Goal: Task Accomplishment & Management: Use online tool/utility

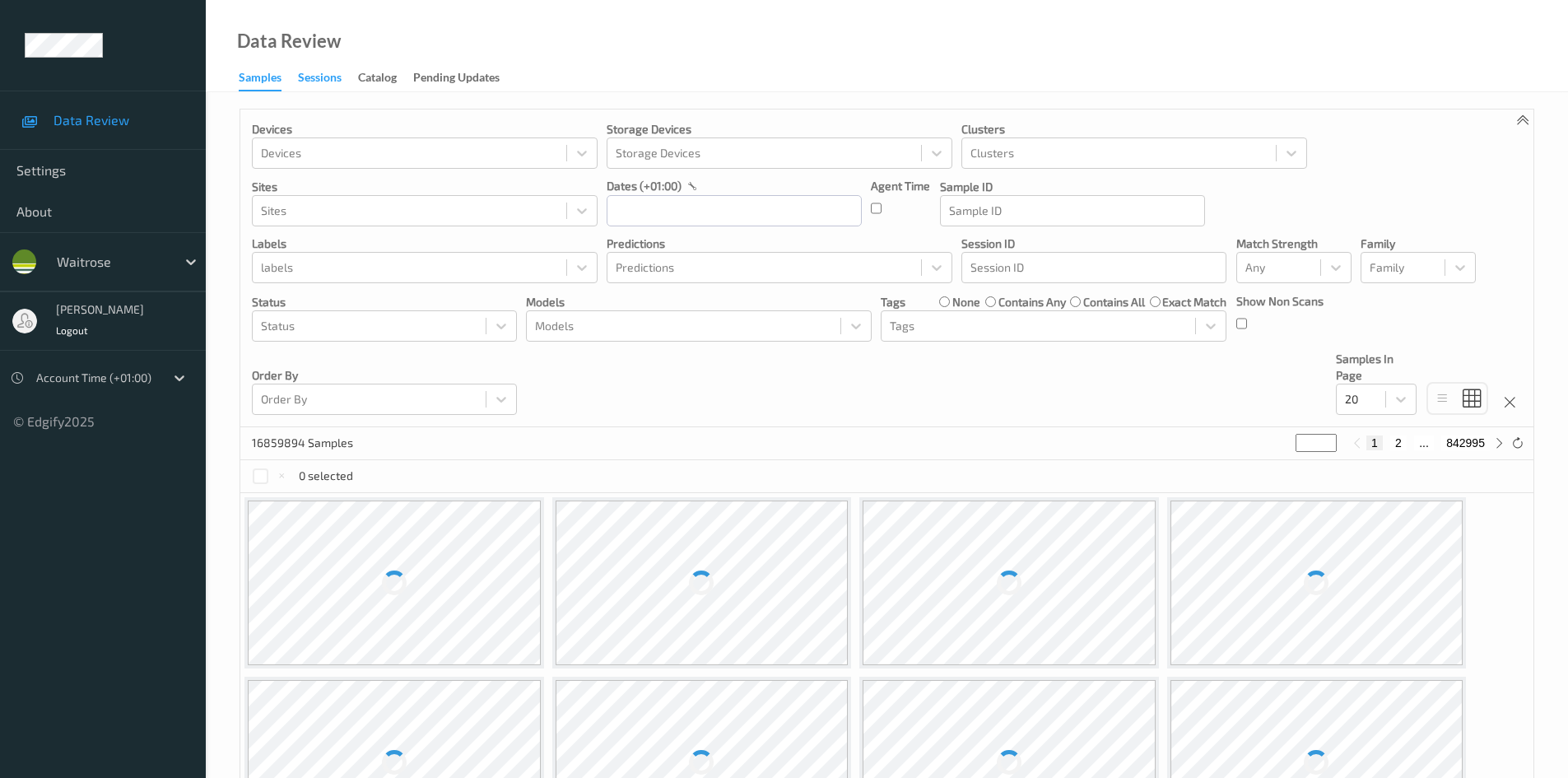
click at [324, 84] on div "Sessions" at bounding box center [320, 79] width 44 height 21
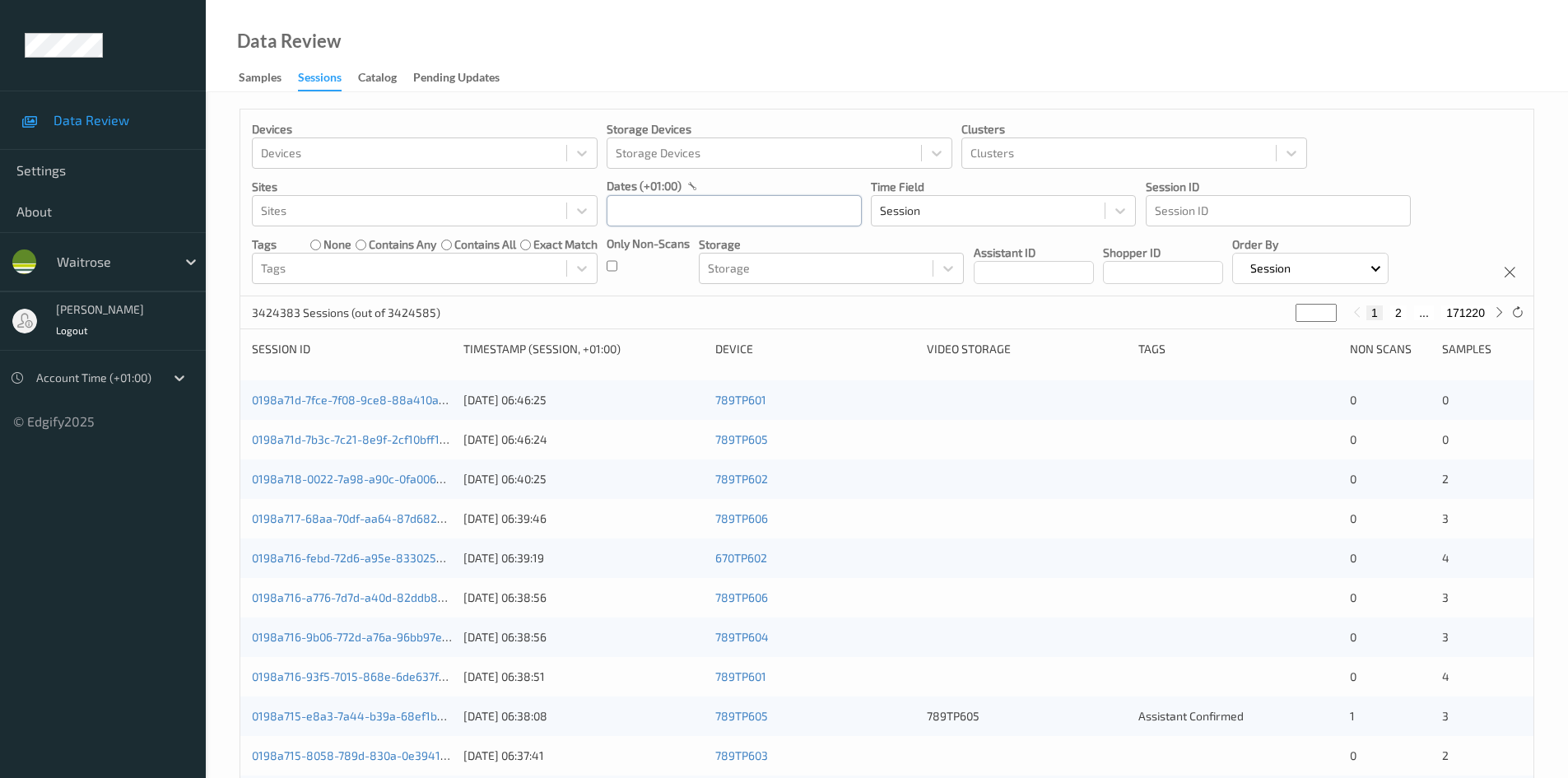
click at [764, 212] on input "text" at bounding box center [735, 210] width 255 height 31
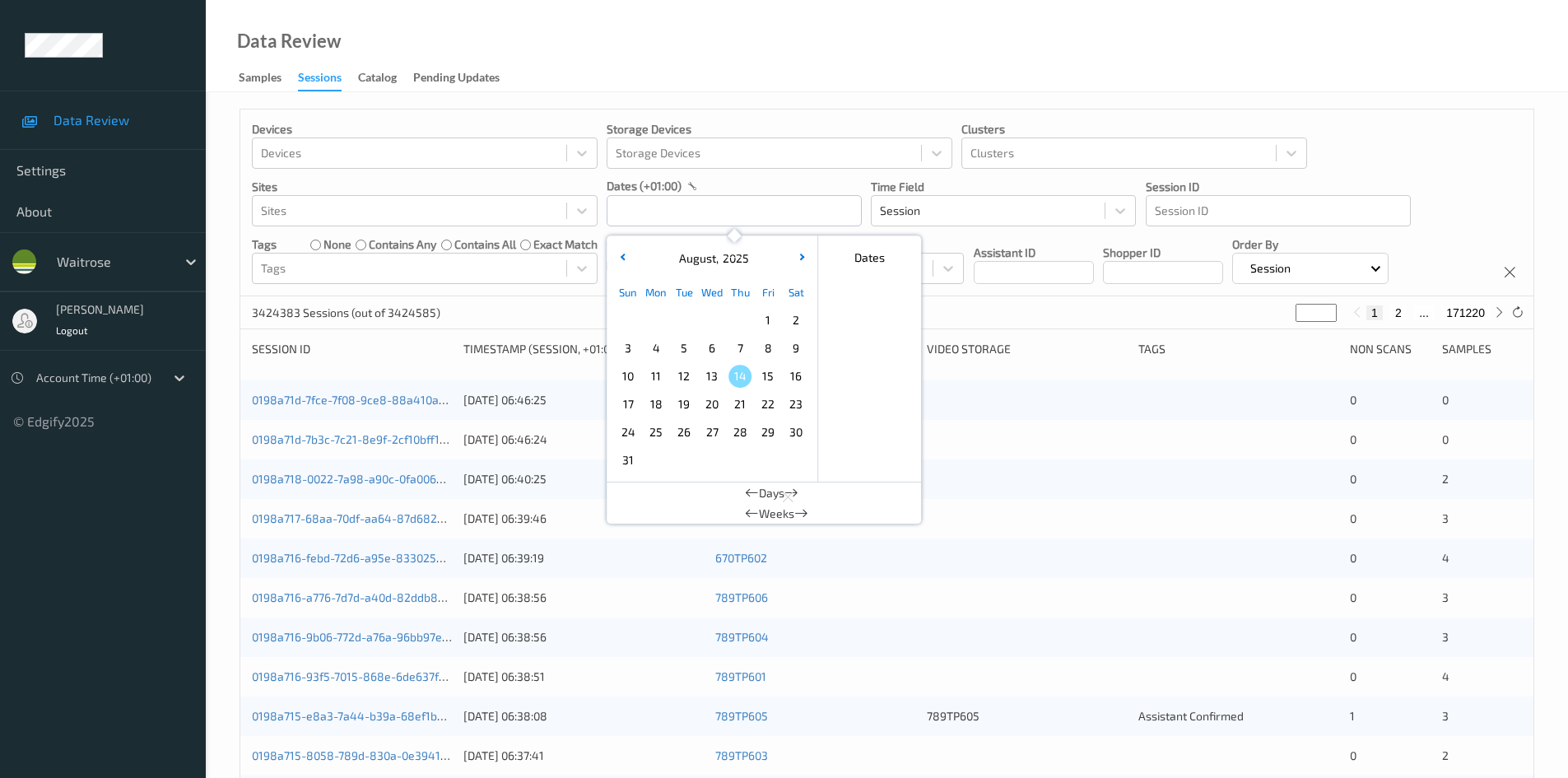
click at [707, 373] on span "13" at bounding box center [712, 376] width 23 height 23
type input "[DATE] 00:00 -> [DATE] 23:59"
click at [1389, 166] on div "Devices Devices Storage Devices Storage Devices Clusters Clusters Sites Sites d…" at bounding box center [886, 202] width 1293 height 187
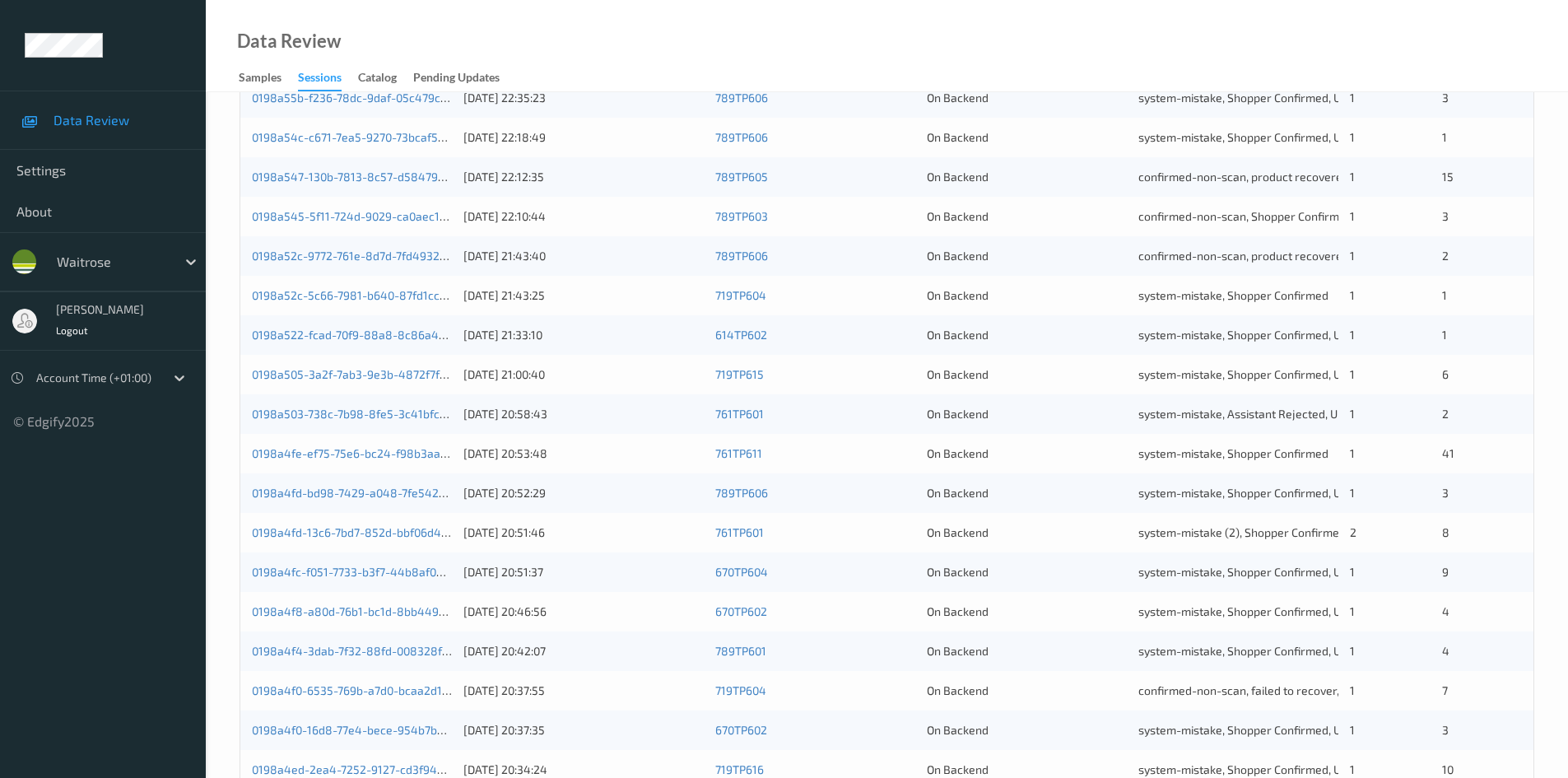
scroll to position [462, 0]
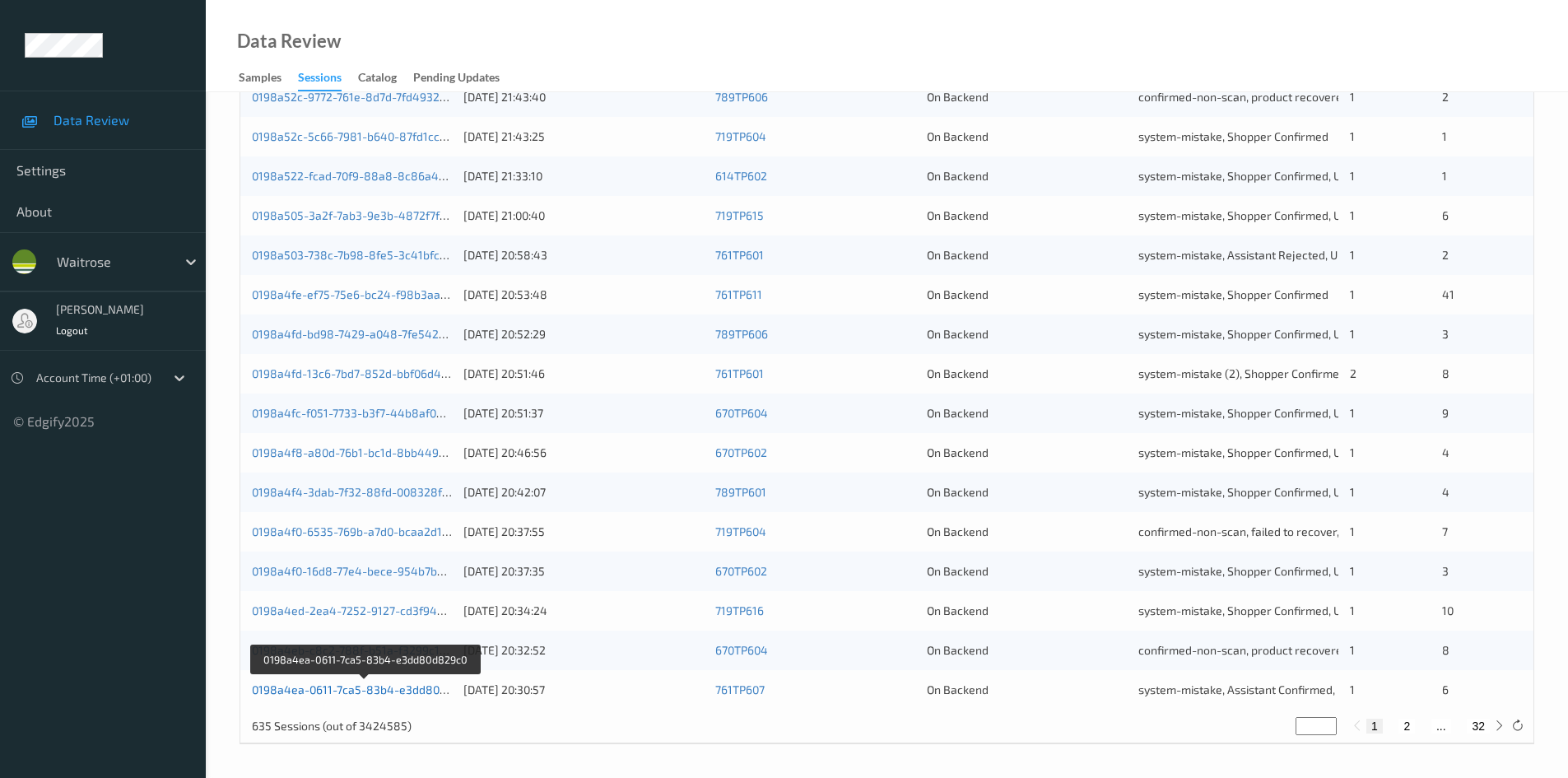
click at [368, 693] on link "0198a4ea-0611-7ca5-83b4-e3dd80d829c0" at bounding box center [366, 690] width 227 height 14
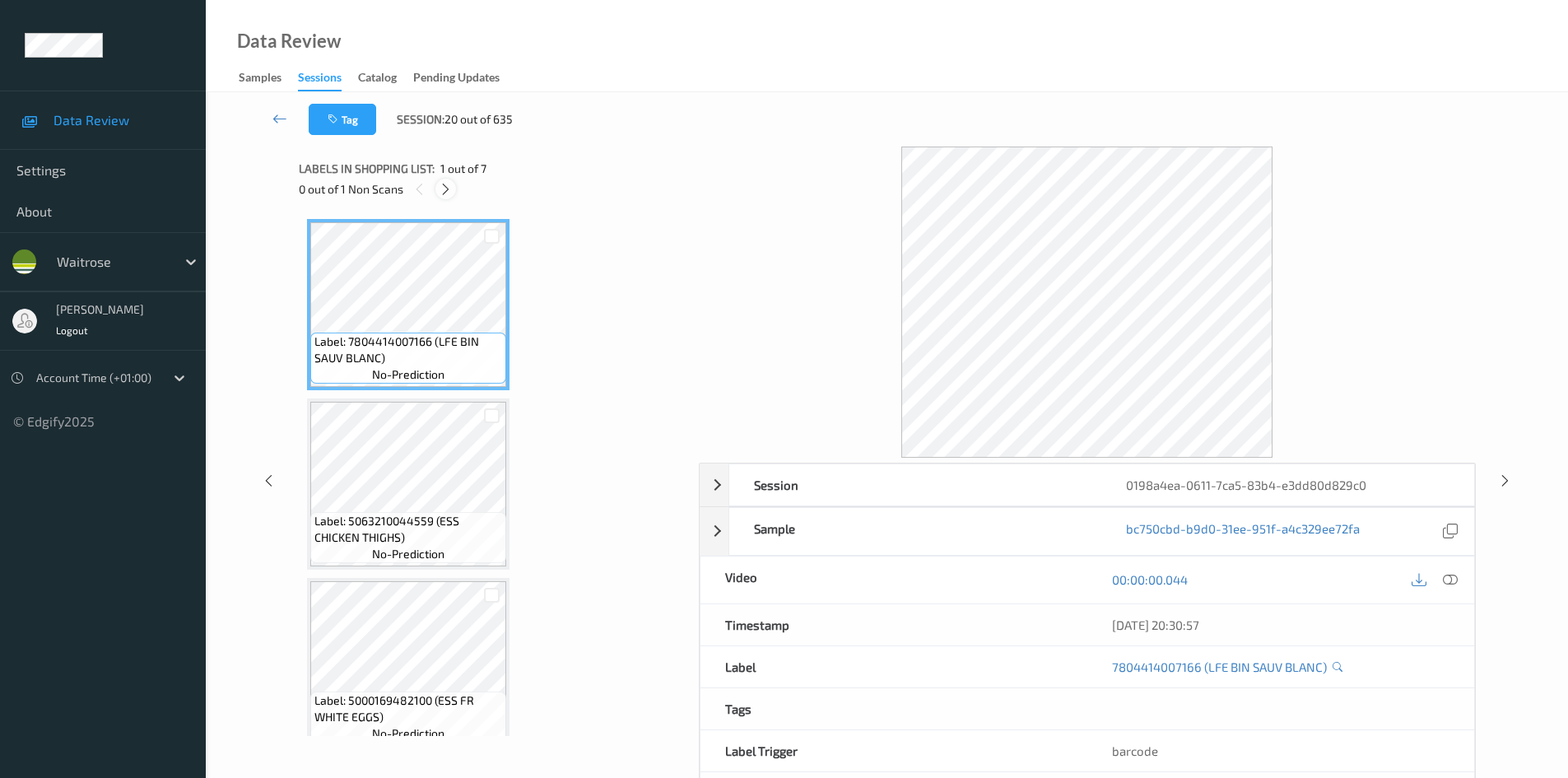
click at [449, 194] on icon at bounding box center [446, 190] width 14 height 15
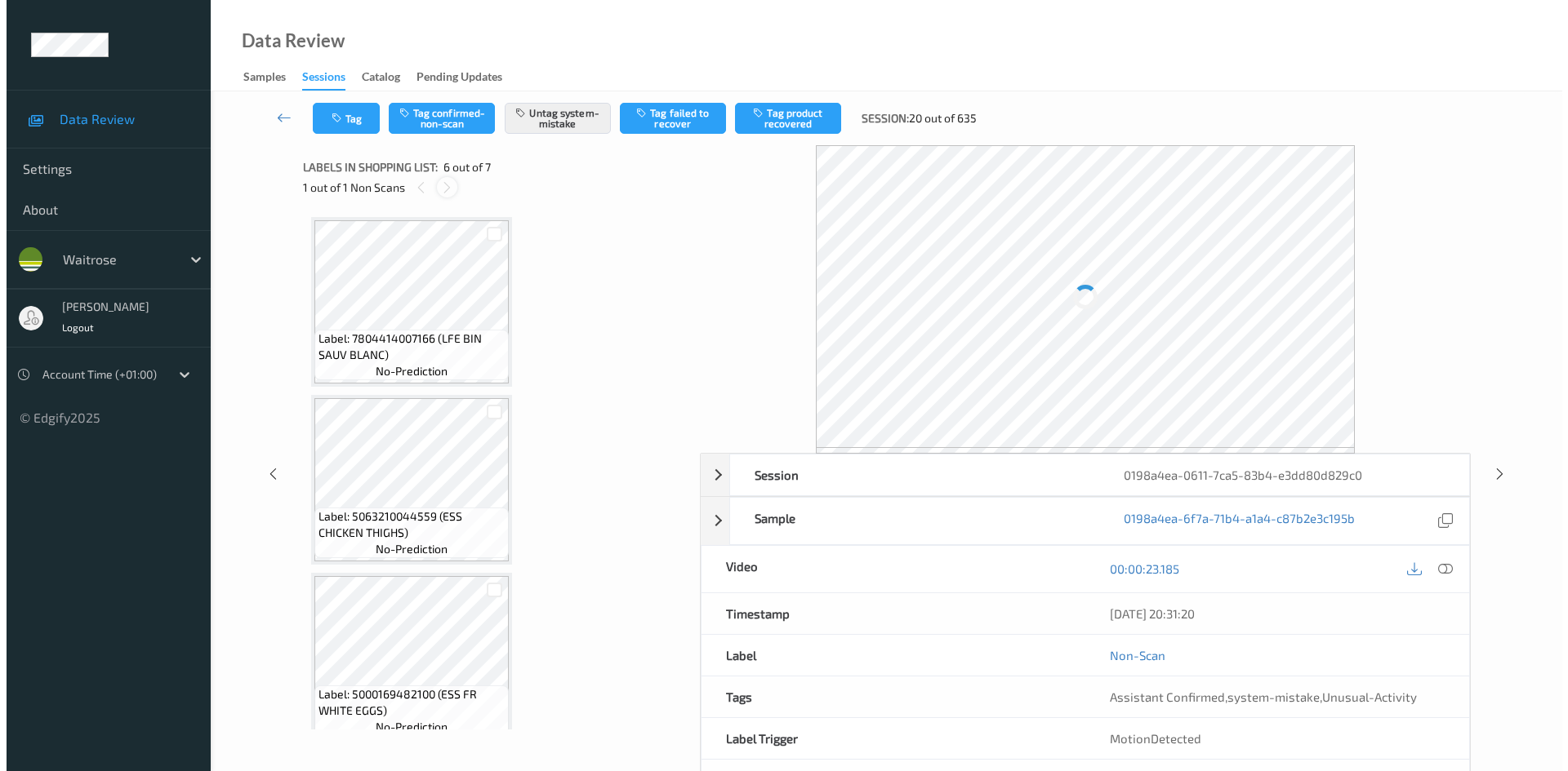
scroll to position [720, 0]
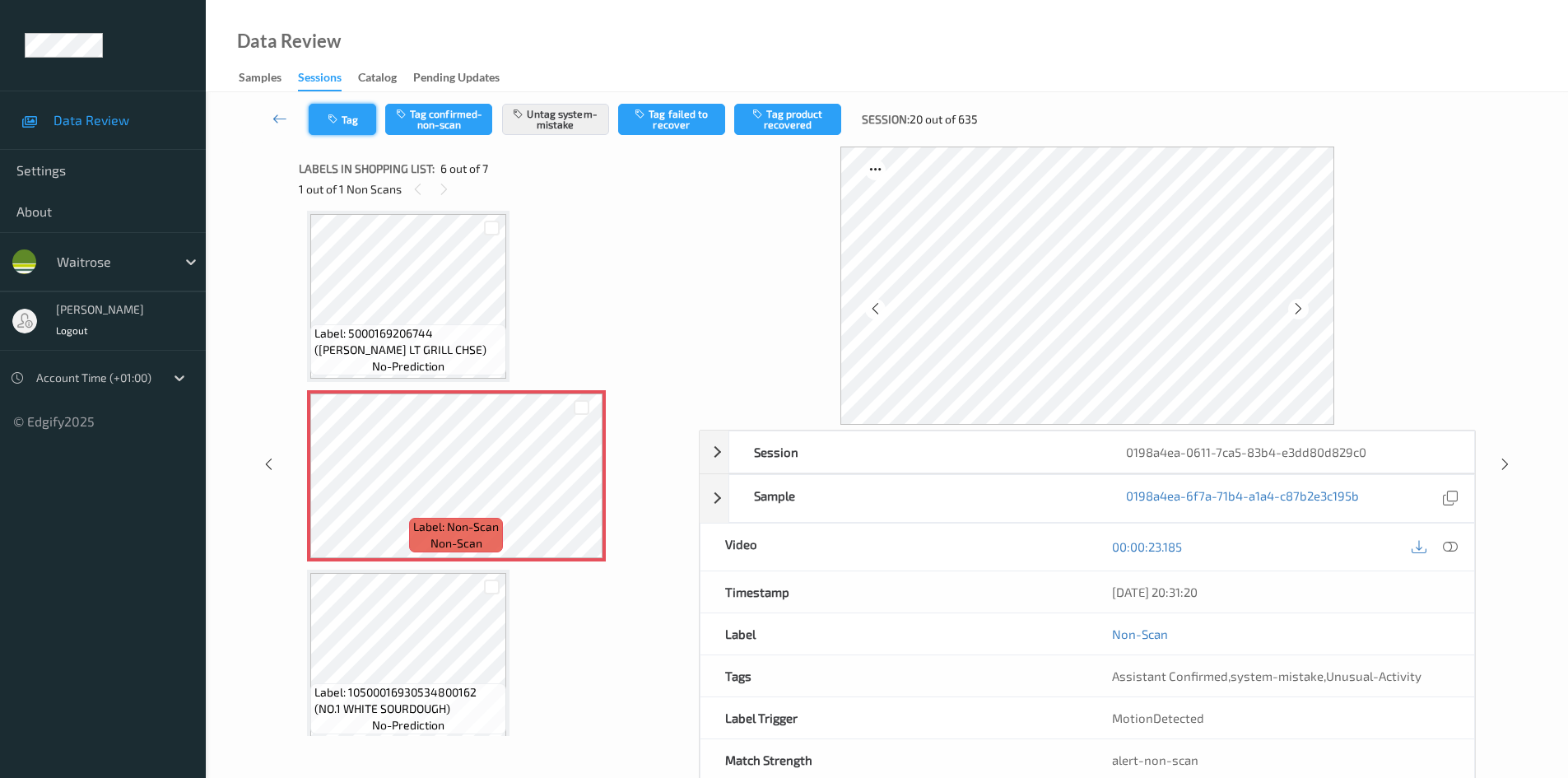
click at [343, 130] on button "Tag" at bounding box center [343, 119] width 68 height 31
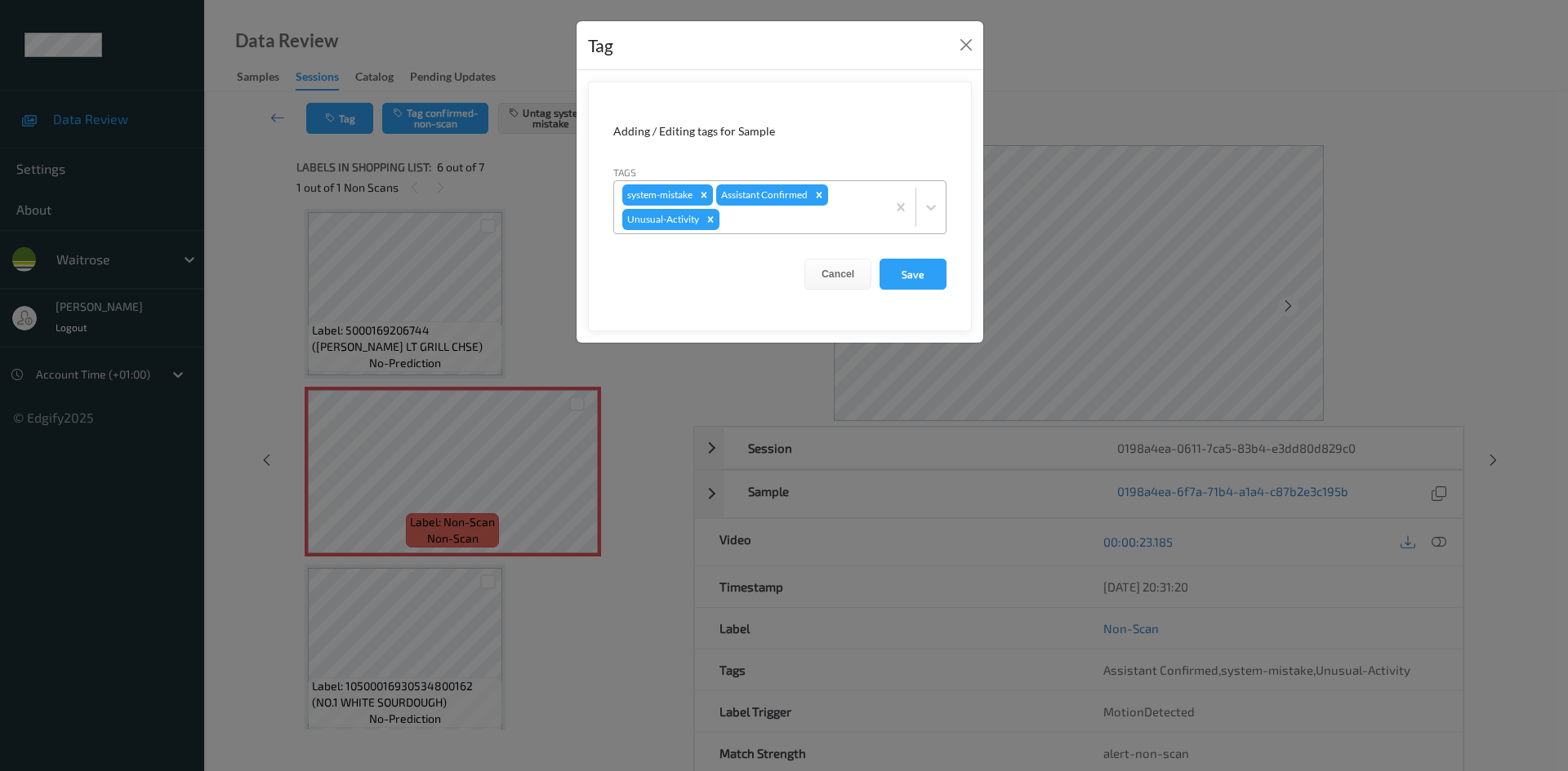
click at [743, 223] on div at bounding box center [800, 219] width 155 height 20
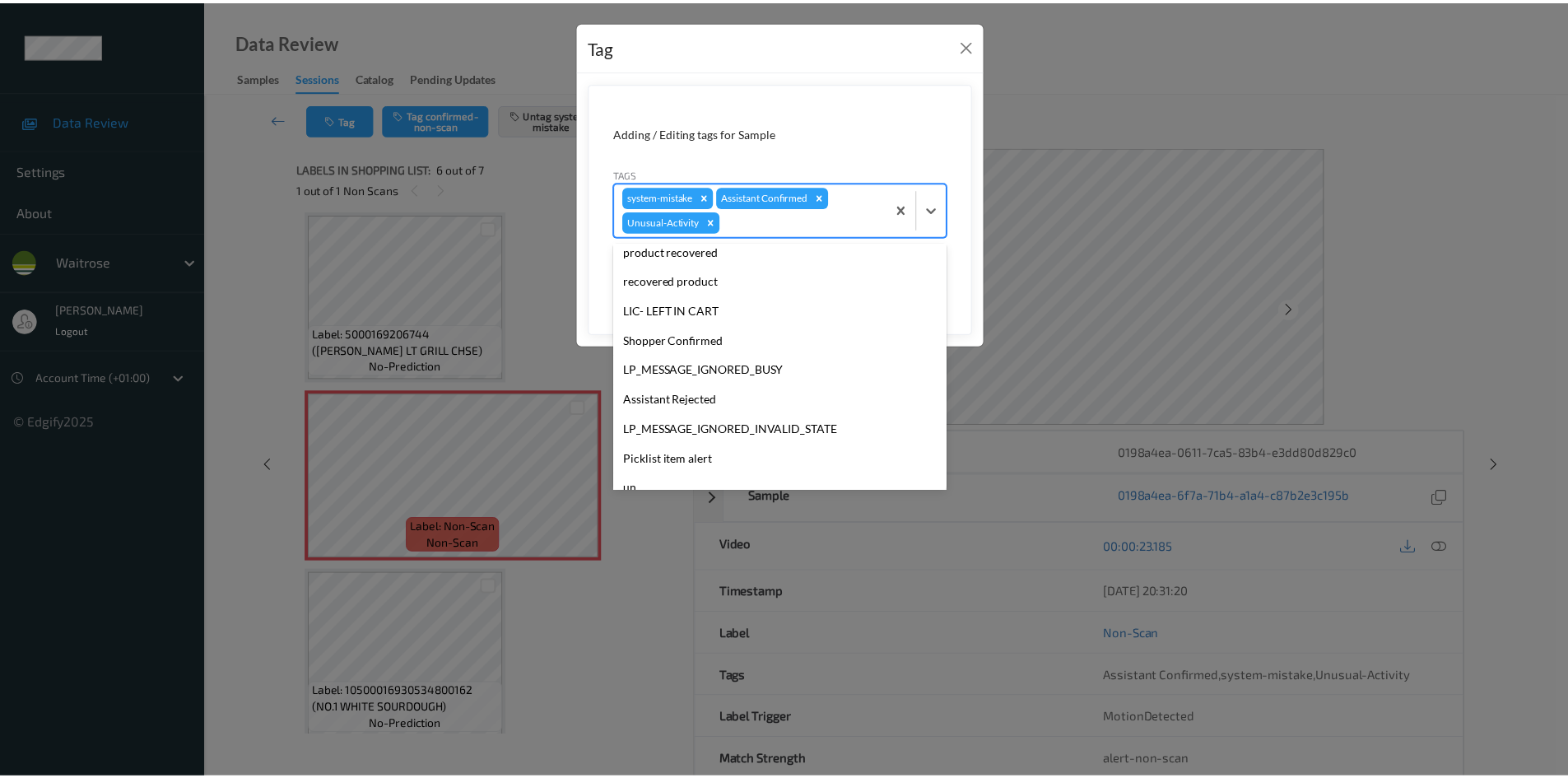
scroll to position [293, 0]
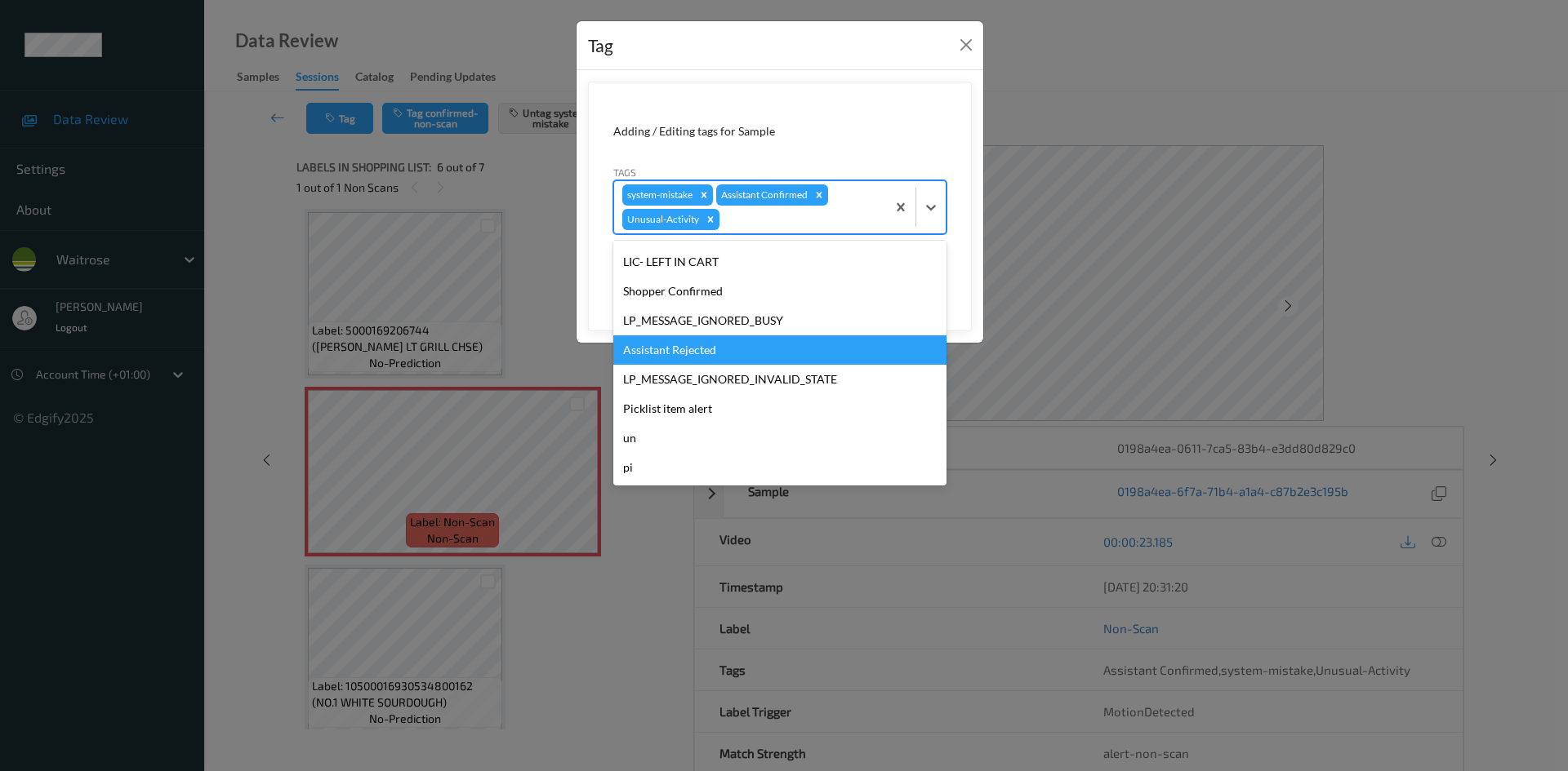
click at [1210, 95] on div "Tag Adding / Editing tags for Sample Tags option Assistant Rejected focused, 14…" at bounding box center [784, 386] width 1568 height 771
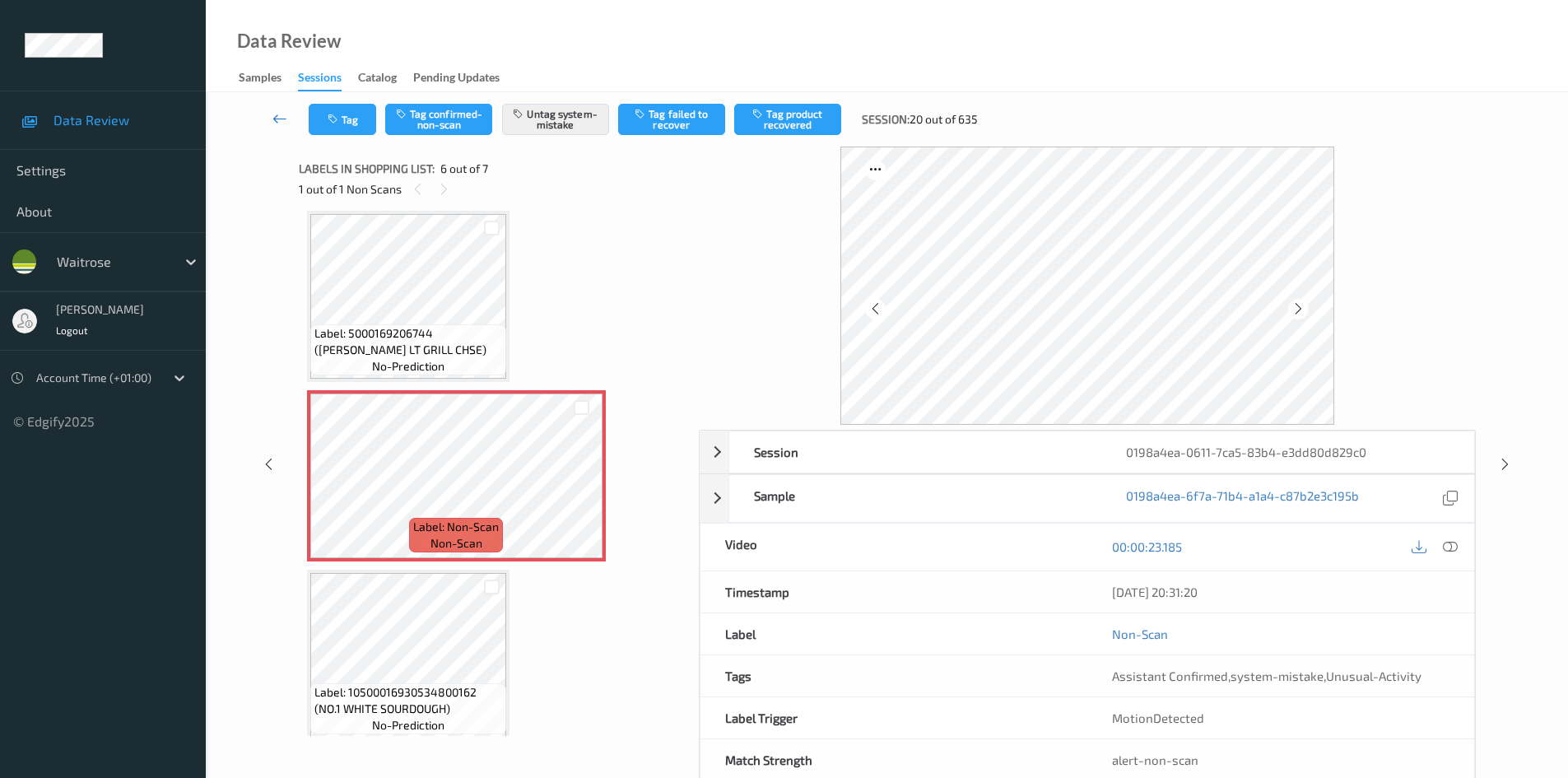
click at [272, 117] on link at bounding box center [280, 119] width 58 height 31
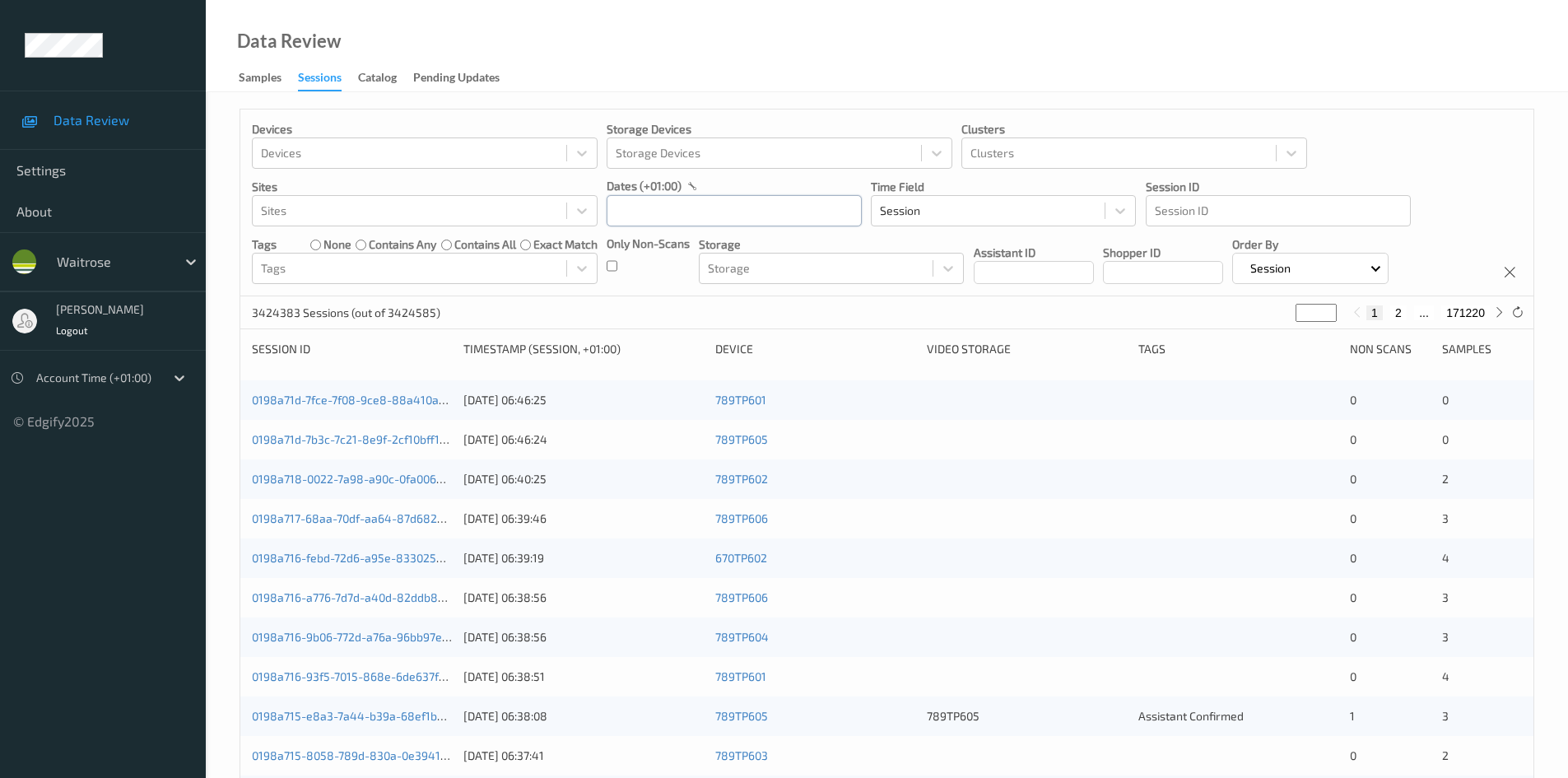
click at [689, 205] on input "text" at bounding box center [735, 210] width 255 height 31
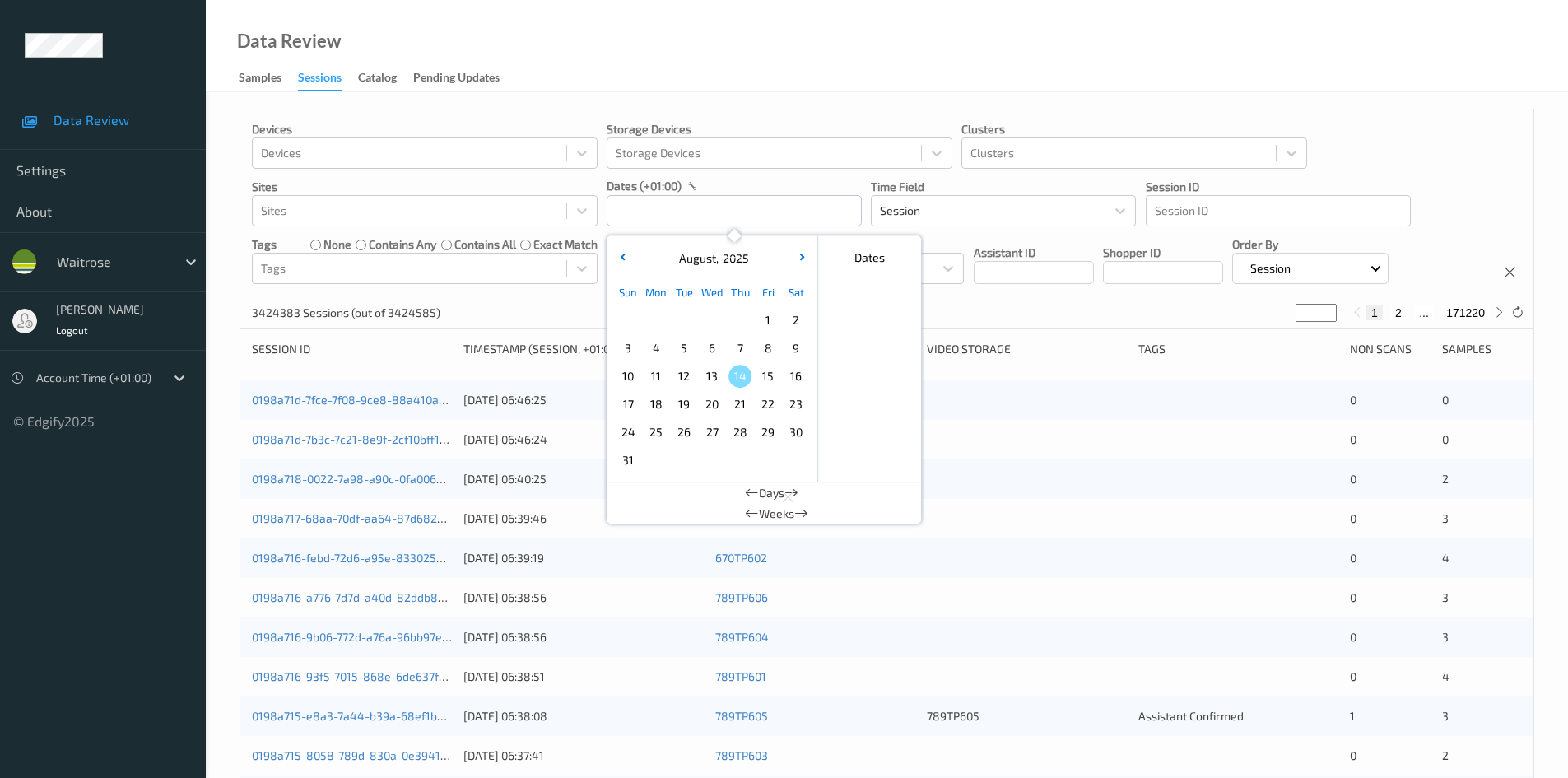
click at [717, 377] on span "13" at bounding box center [712, 376] width 23 height 23
type input "[DATE] 00:00 -> [DATE] 23:59"
click at [1411, 183] on p "Session ID" at bounding box center [1279, 187] width 265 height 17
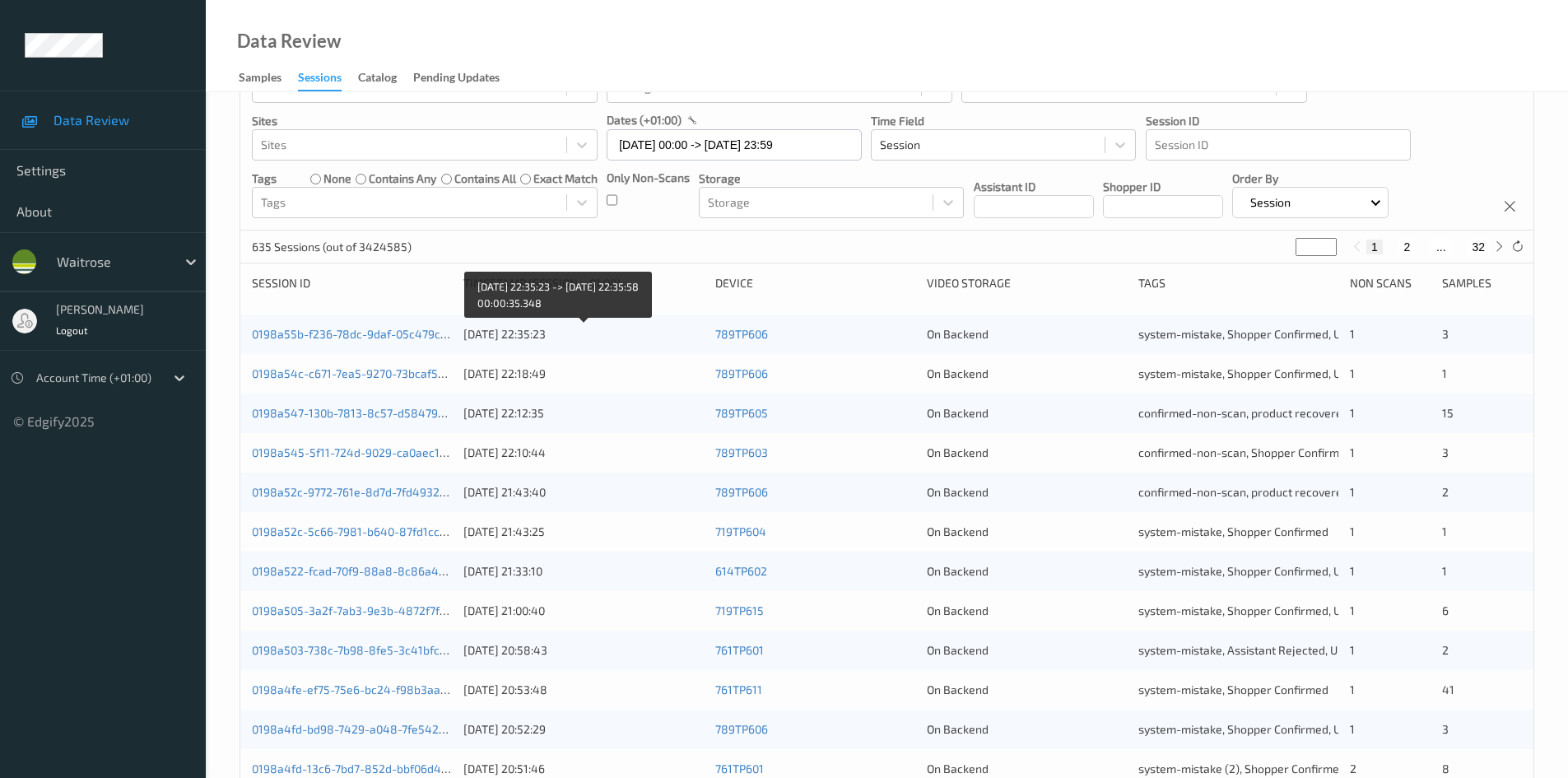
scroll to position [165, 0]
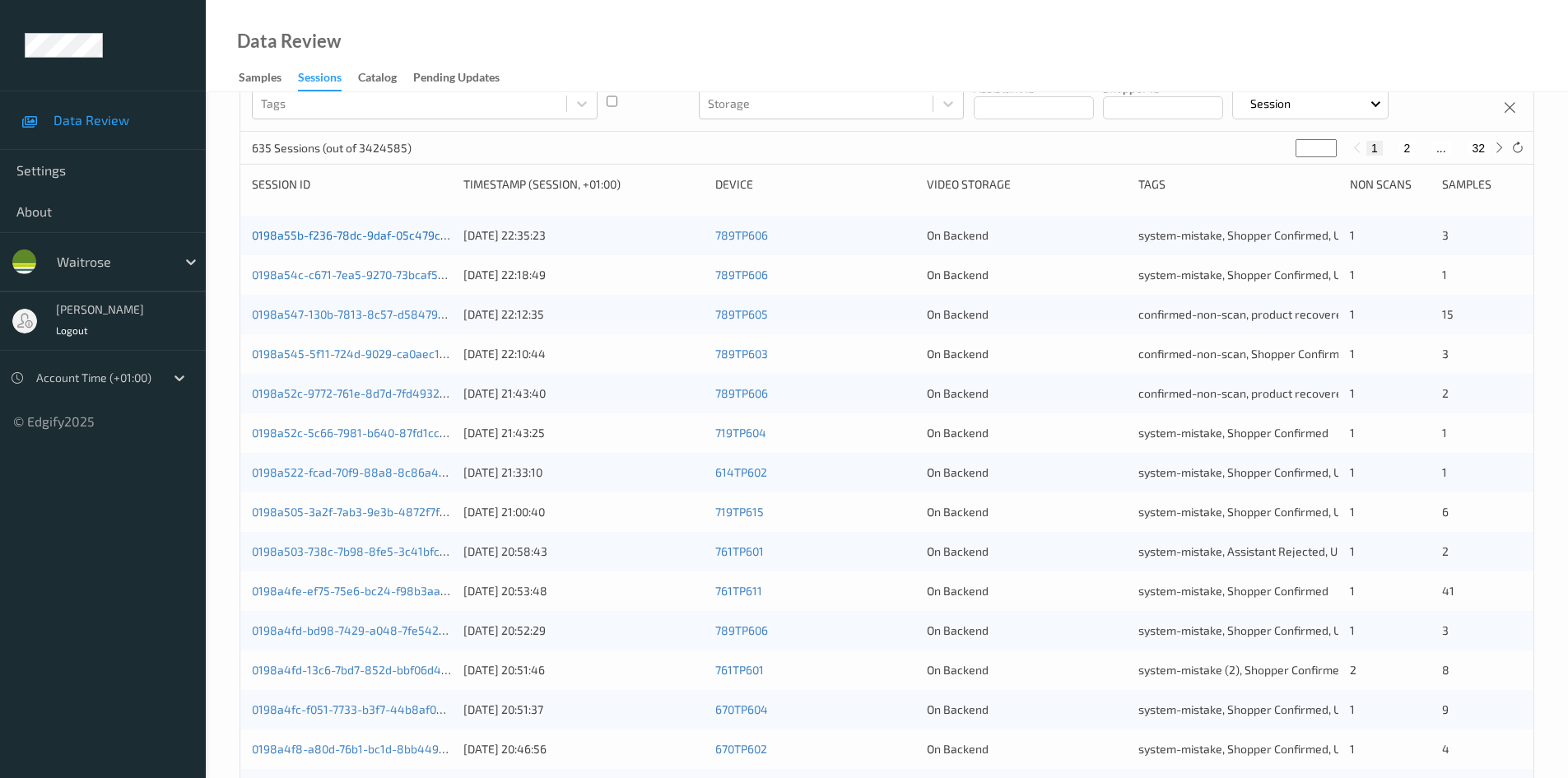
click at [331, 236] on link "0198a55b-f236-78dc-9daf-05c479c6b739" at bounding box center [362, 235] width 220 height 14
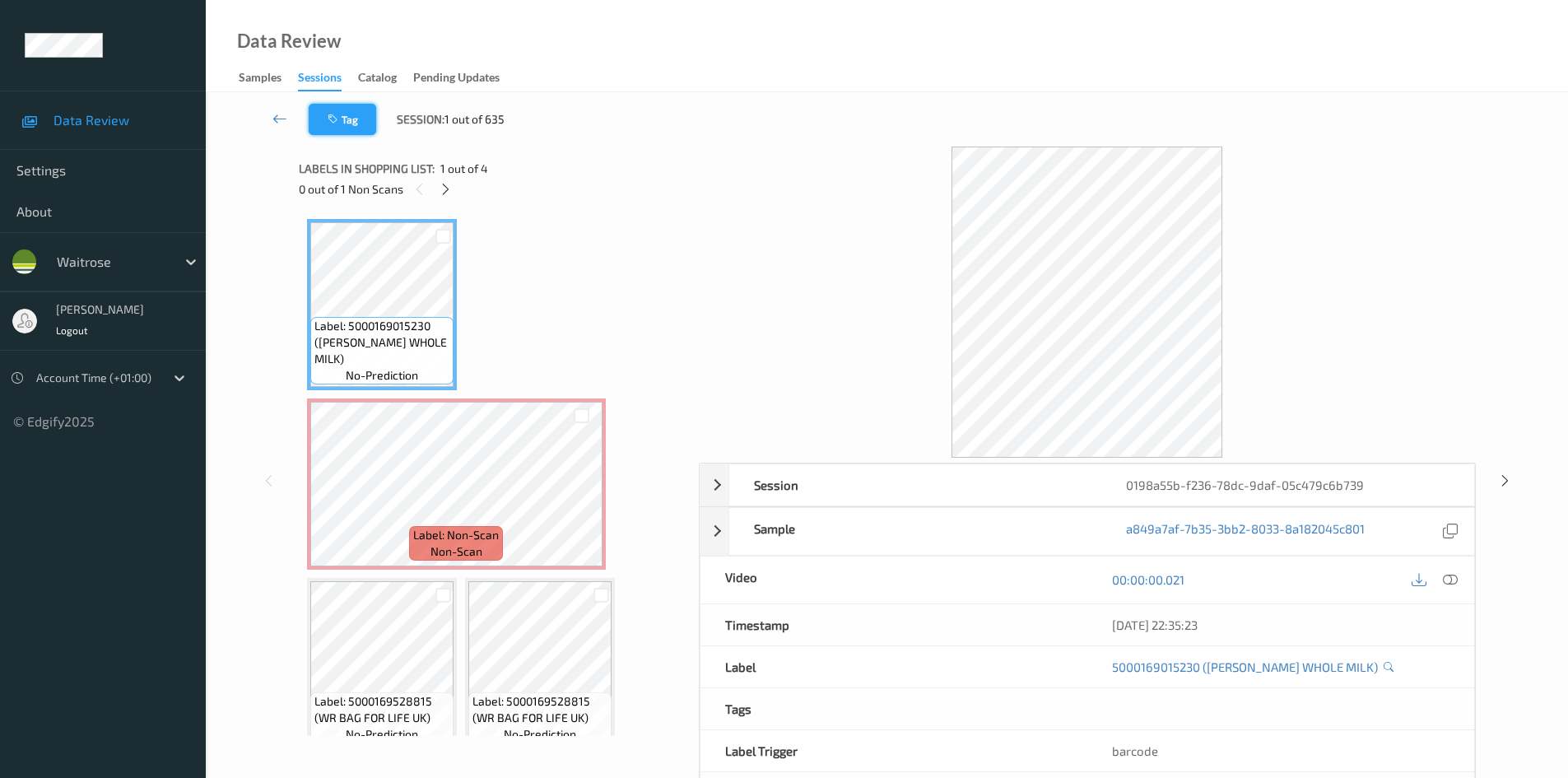
click at [362, 112] on button "Tag" at bounding box center [343, 119] width 68 height 31
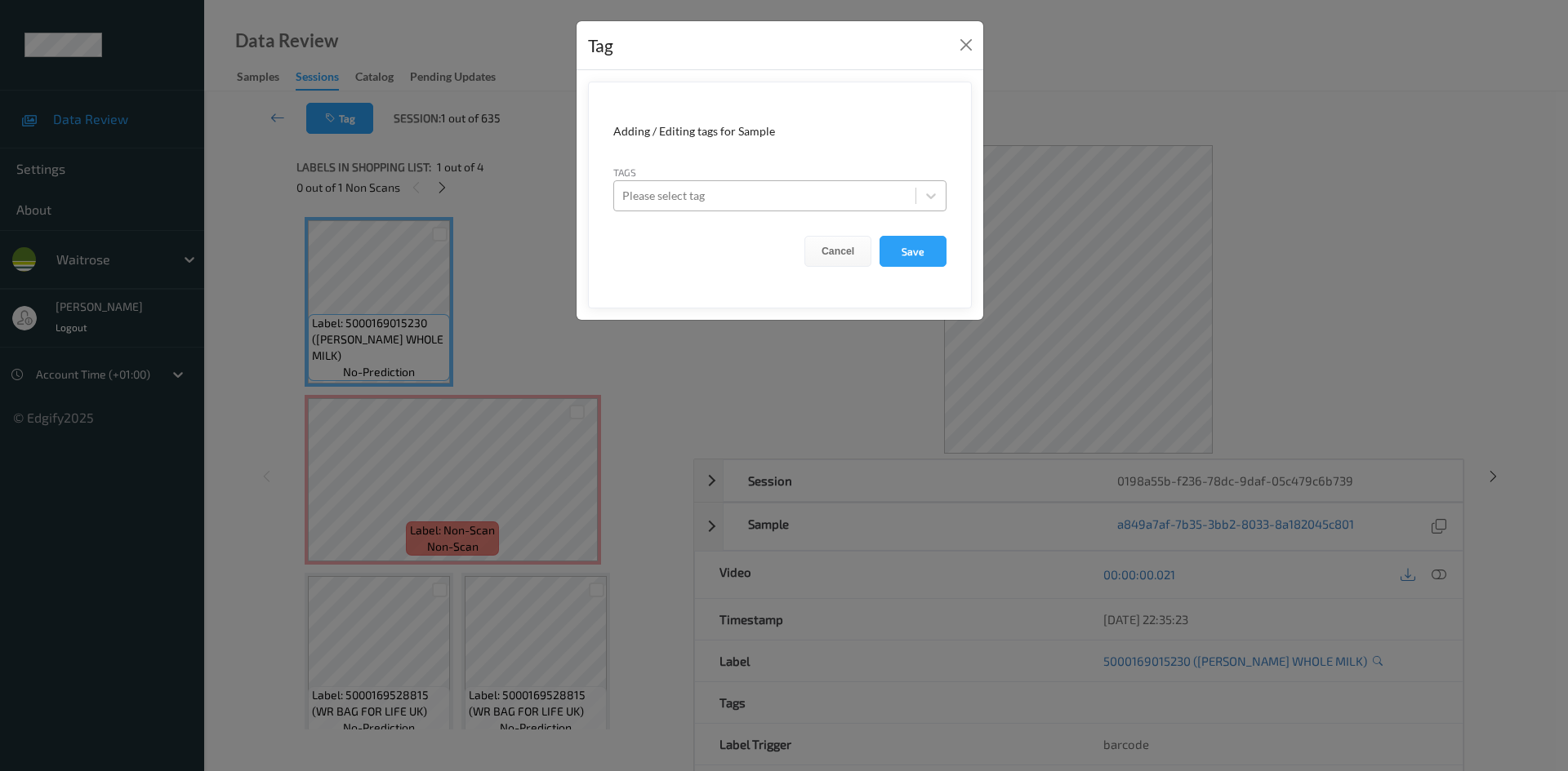
click at [751, 190] on div at bounding box center [764, 196] width 285 height 20
click at [1293, 115] on div "Tag Adding / Editing tags for Sample Tags Please select tag Cancel Save" at bounding box center [784, 386] width 1568 height 771
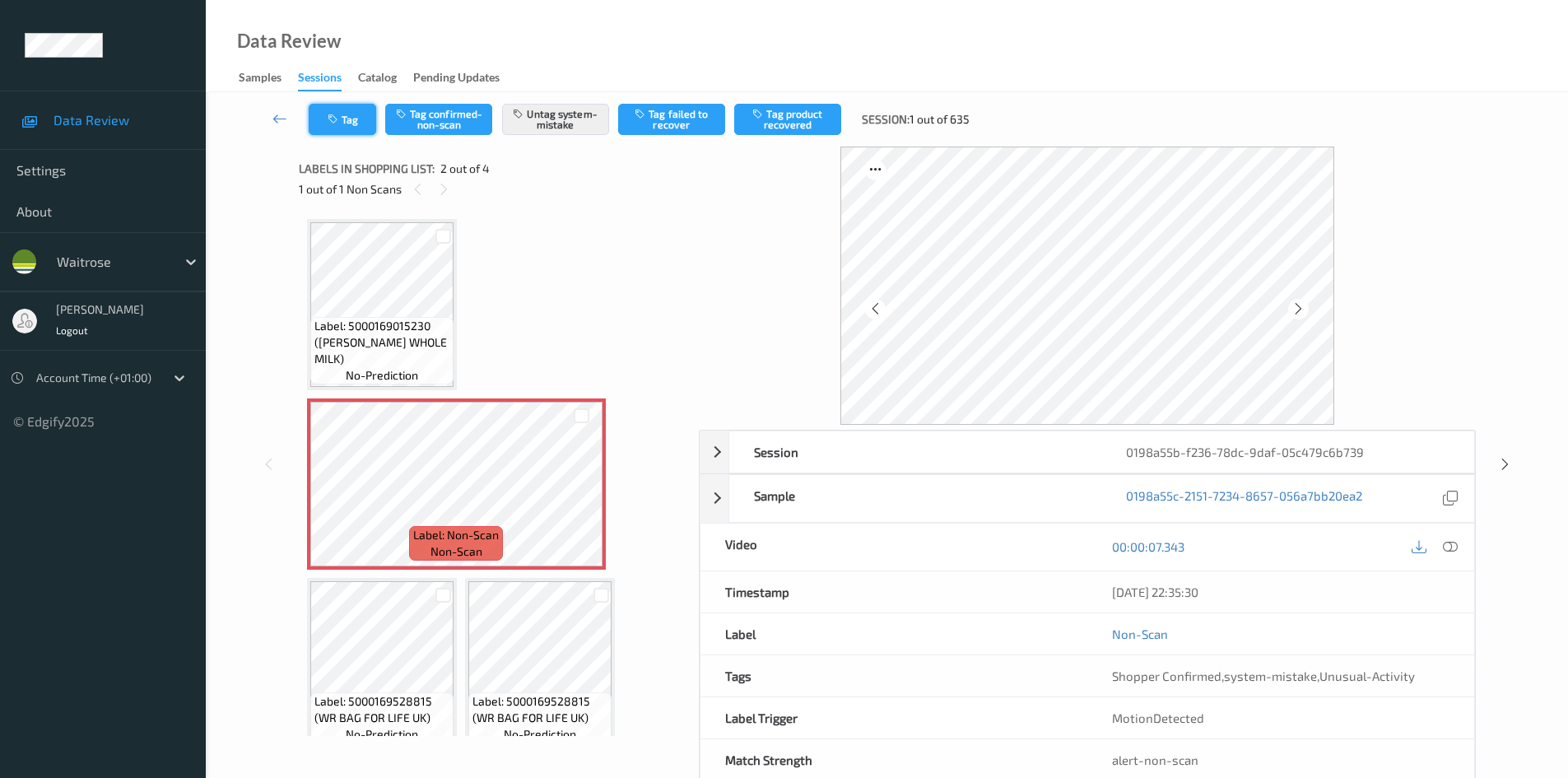
click at [358, 126] on button "Tag" at bounding box center [343, 119] width 68 height 31
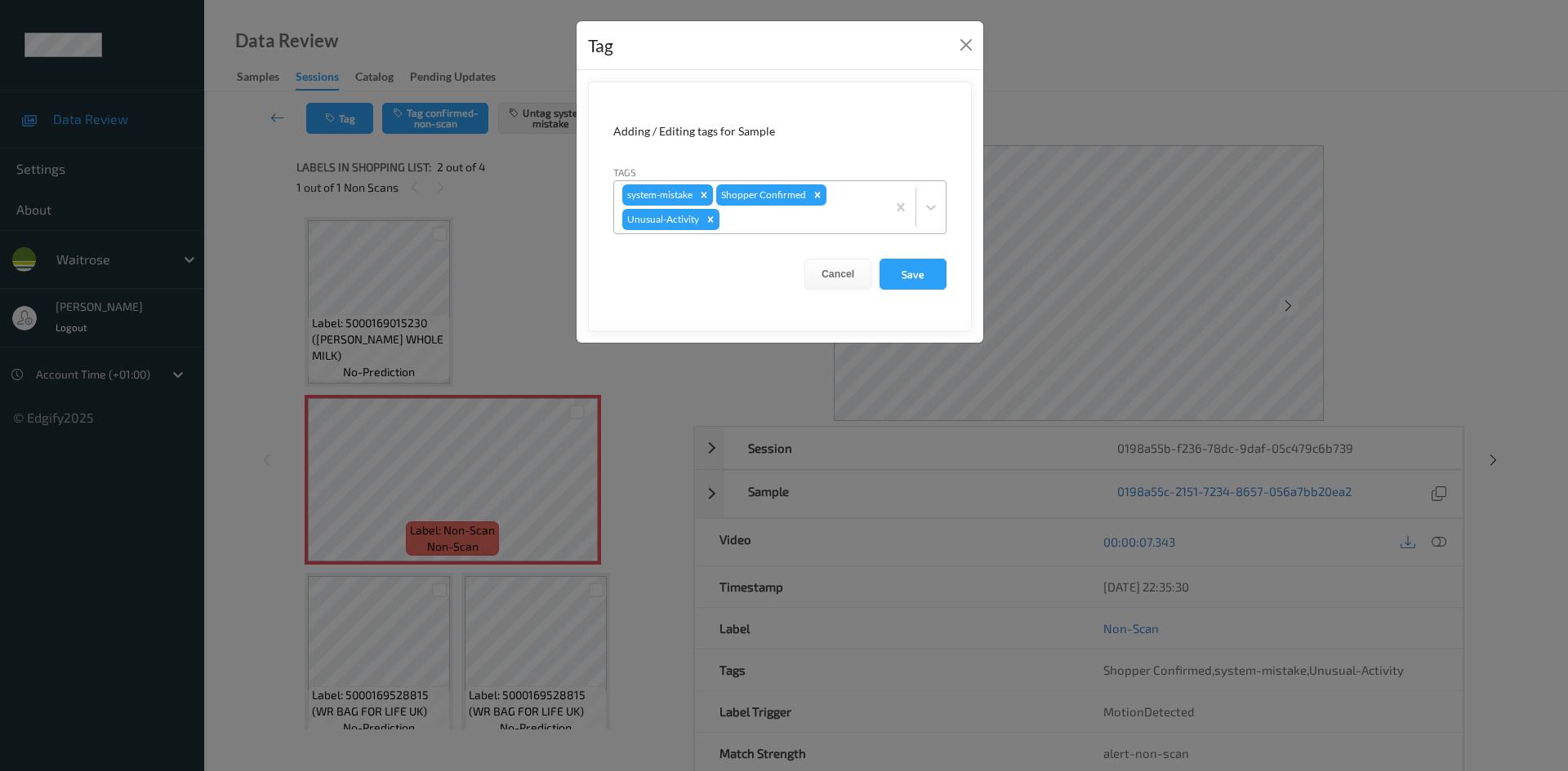
click at [757, 225] on div at bounding box center [800, 219] width 155 height 20
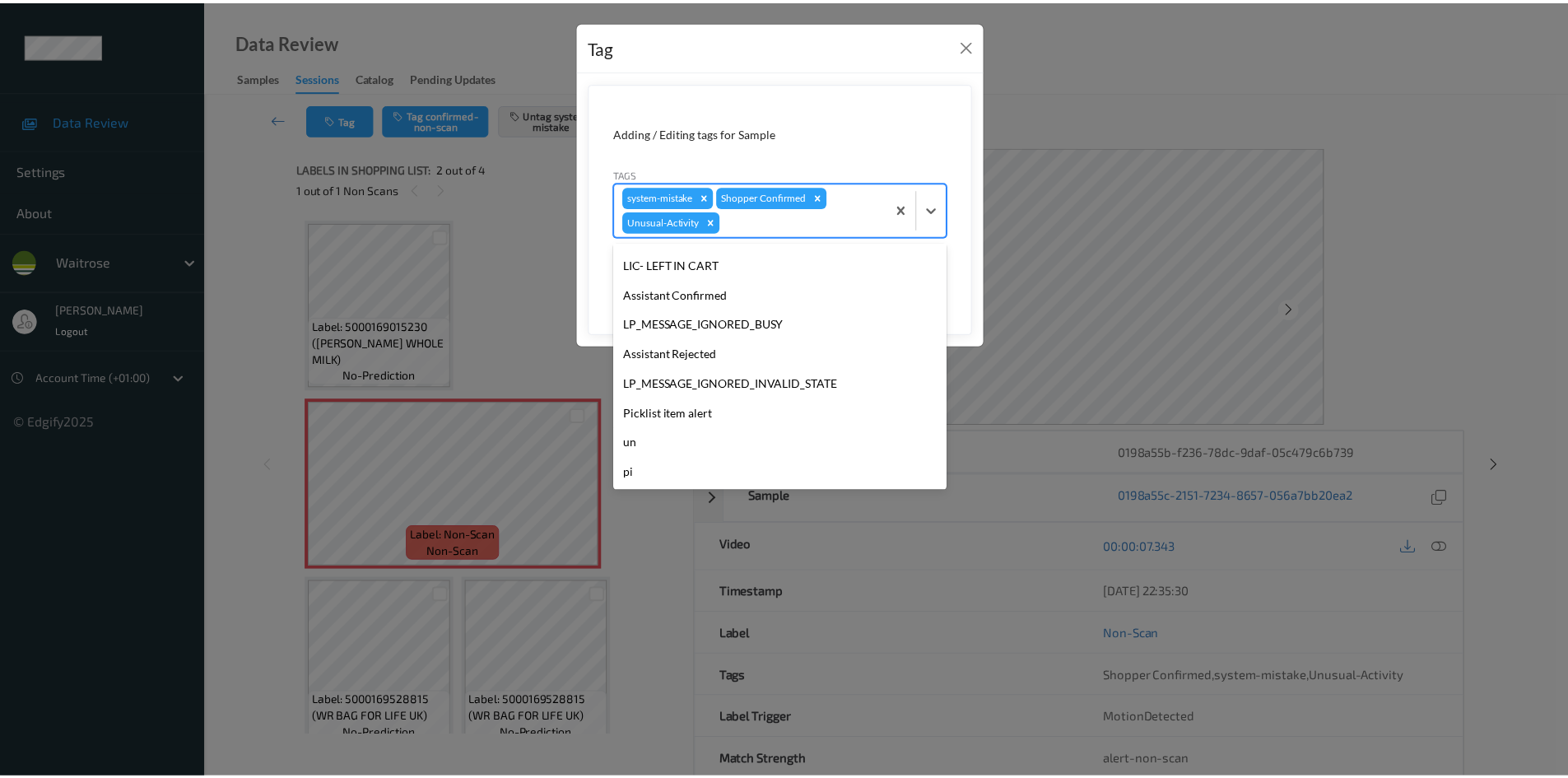
scroll to position [293, 0]
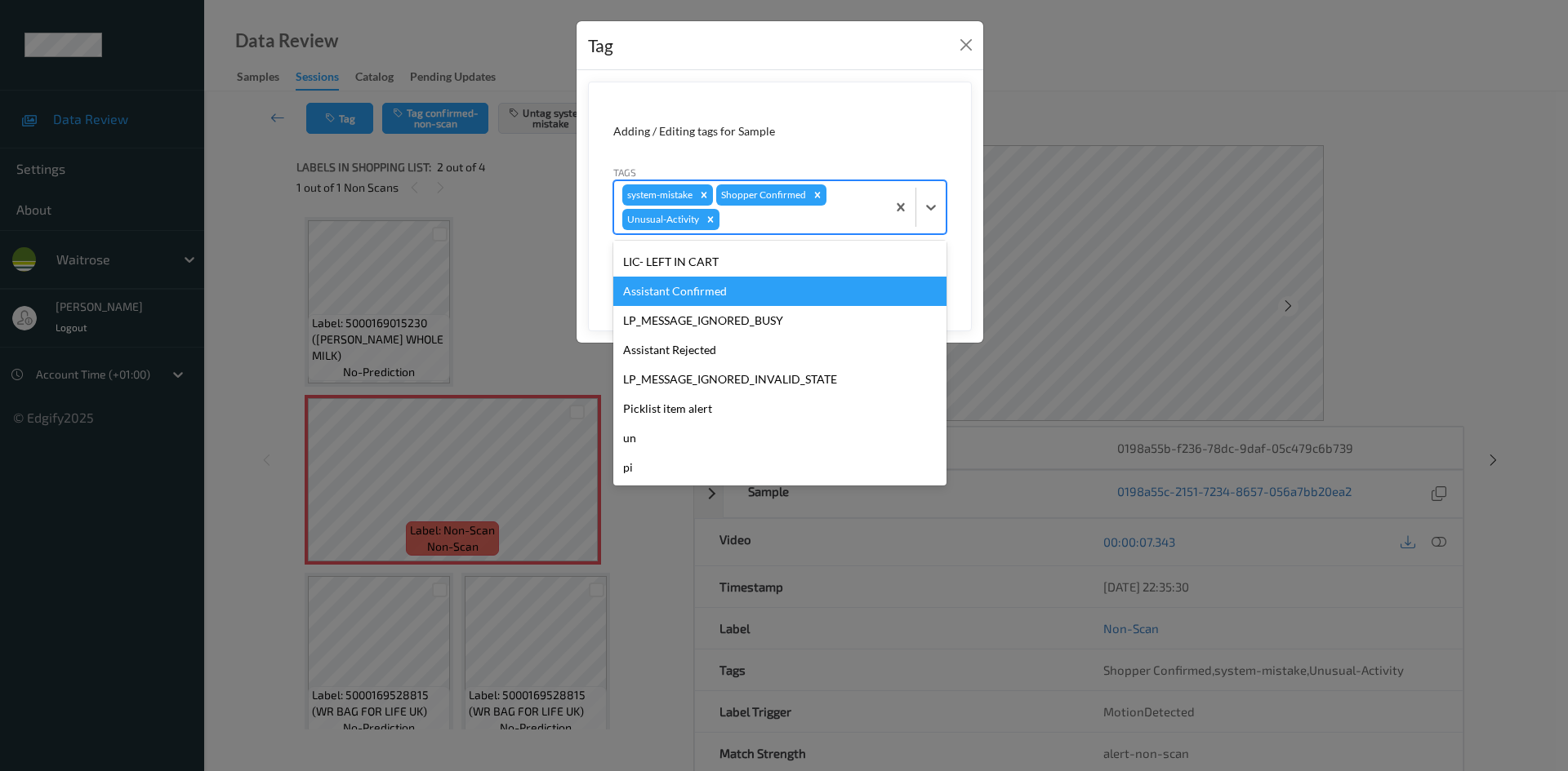
click at [1446, 110] on div "Tag Adding / Editing tags for Sample Tags option Assistant Confirmed focused, 1…" at bounding box center [784, 386] width 1568 height 771
